Goal: Transaction & Acquisition: Purchase product/service

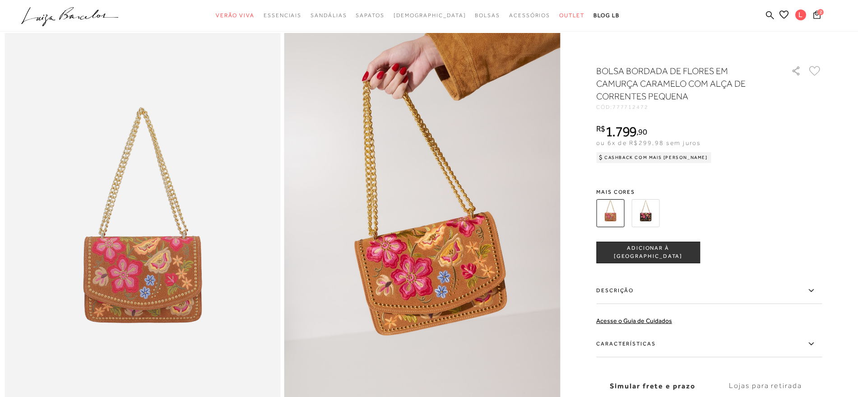
scroll to position [56, 0]
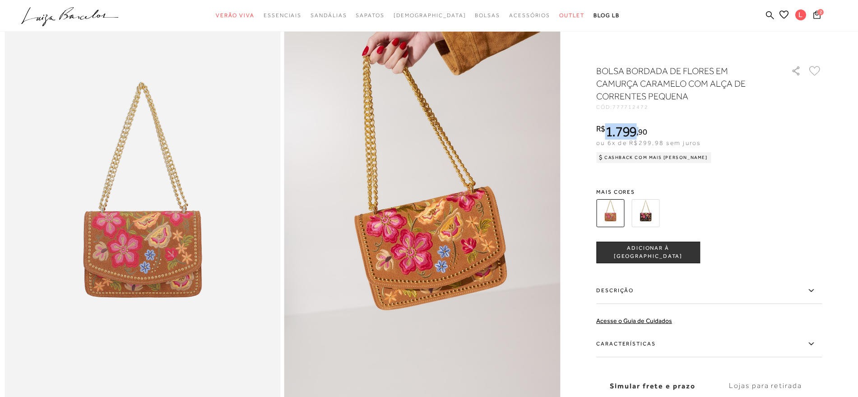
drag, startPoint x: 608, startPoint y: 129, endPoint x: 642, endPoint y: 128, distance: 34.3
click at [642, 128] on div "R$ 1.799 , 90" at bounding box center [653, 131] width 115 height 14
click at [817, 69] on icon at bounding box center [814, 71] width 11 height 10
click at [817, 14] on span "2" at bounding box center [820, 12] width 6 height 6
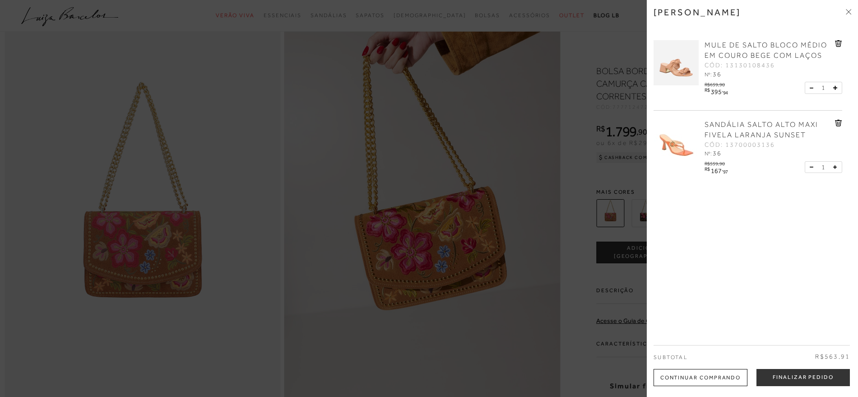
click at [504, 147] on div at bounding box center [429, 198] width 858 height 397
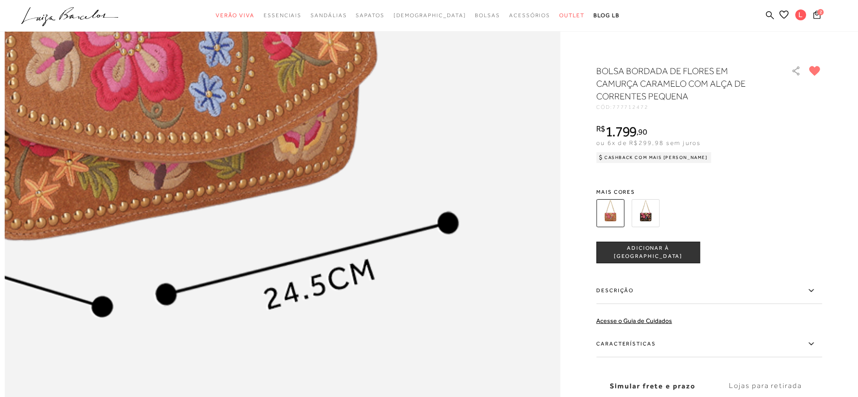
scroll to position [1071, 0]
